Goal: Register for event/course

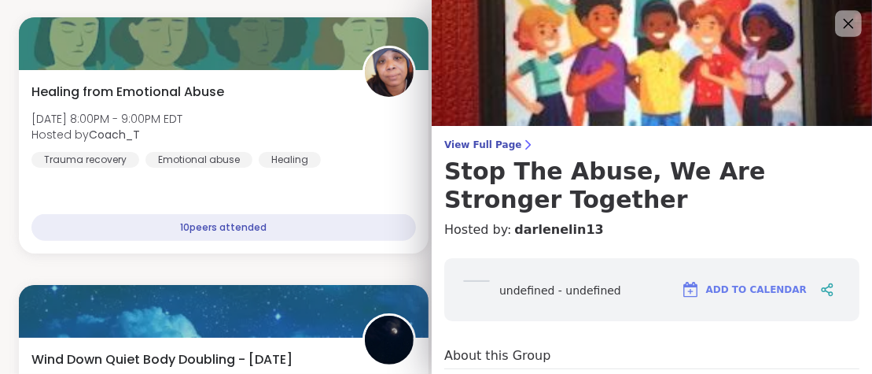
click at [845, 23] on icon at bounding box center [849, 23] width 20 height 20
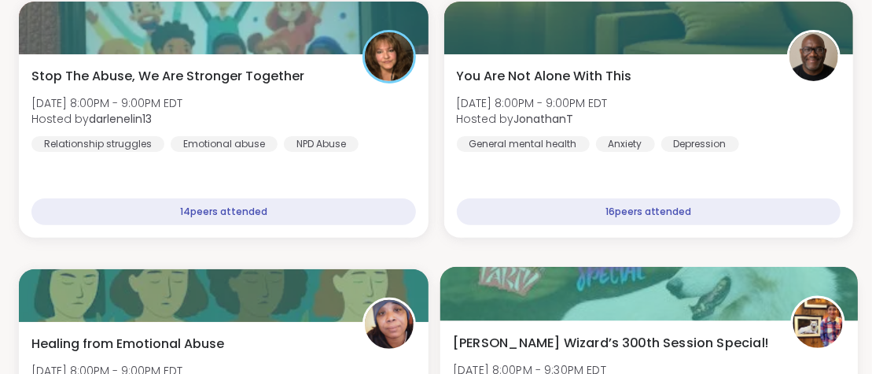
scroll to position [2553, 0]
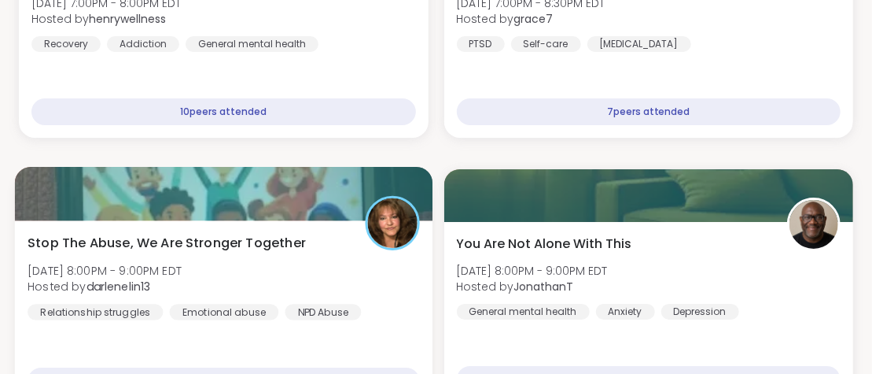
click at [208, 242] on span "Stop The Abuse, We Are Stronger Together" at bounding box center [167, 242] width 278 height 19
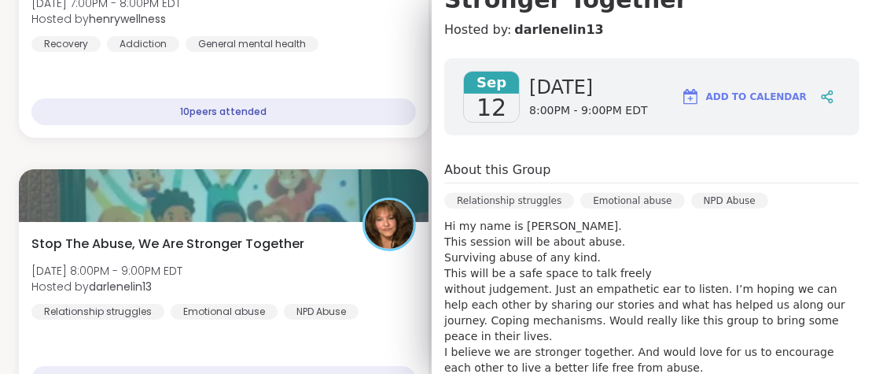
scroll to position [387, 0]
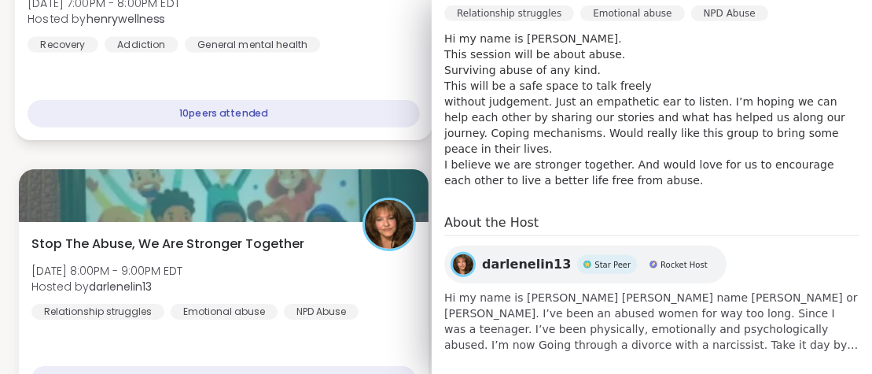
click at [312, 59] on div "Addiction, Recovery, Mental Illness, A Safe Space Fri, Sep 12 | 7:00PM - 8:00PM…" at bounding box center [224, 46] width 418 height 187
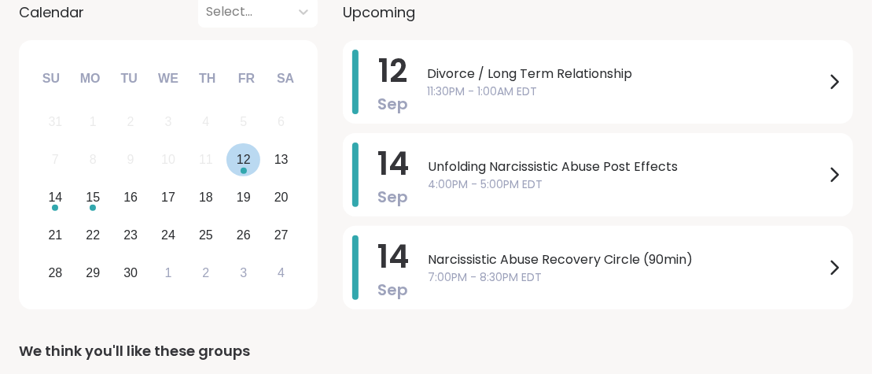
click at [242, 160] on div "12" at bounding box center [244, 159] width 14 height 21
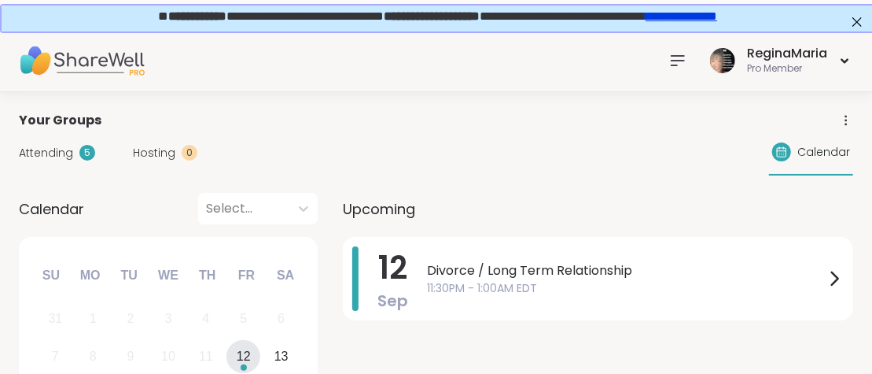
click at [716, 17] on link "**********" at bounding box center [680, 15] width 72 height 12
